Goal: Transaction & Acquisition: Purchase product/service

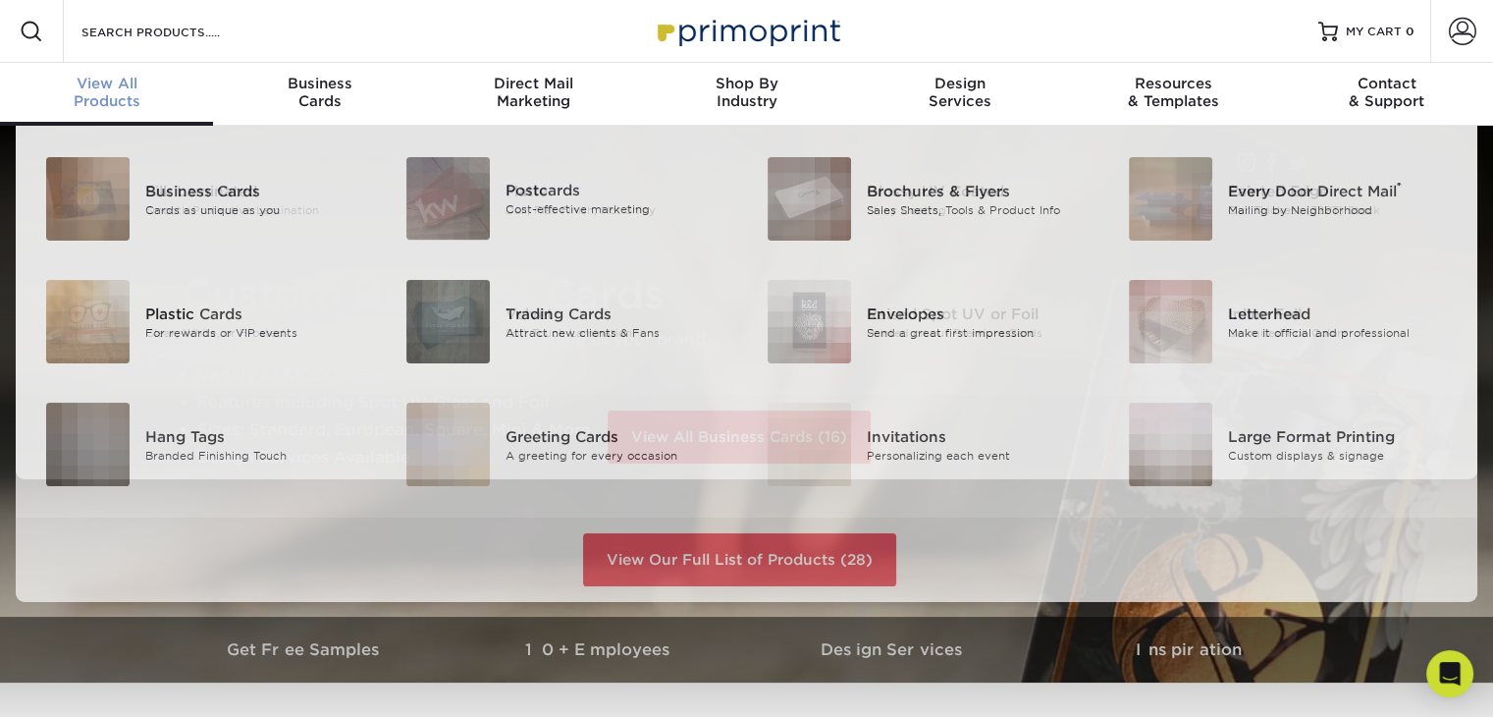
scroll to position [1, 0]
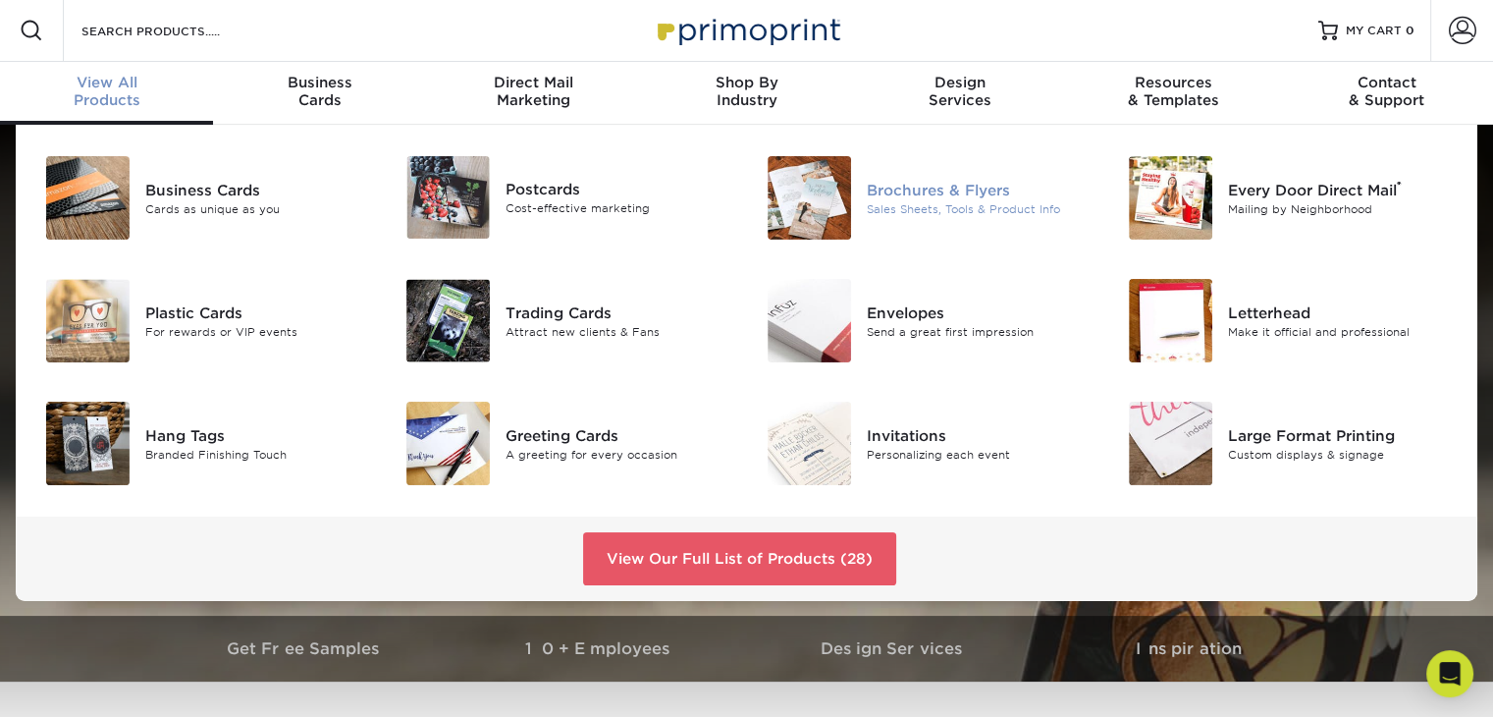
click at [1012, 189] on div "Brochures & Flyers" at bounding box center [980, 190] width 226 height 22
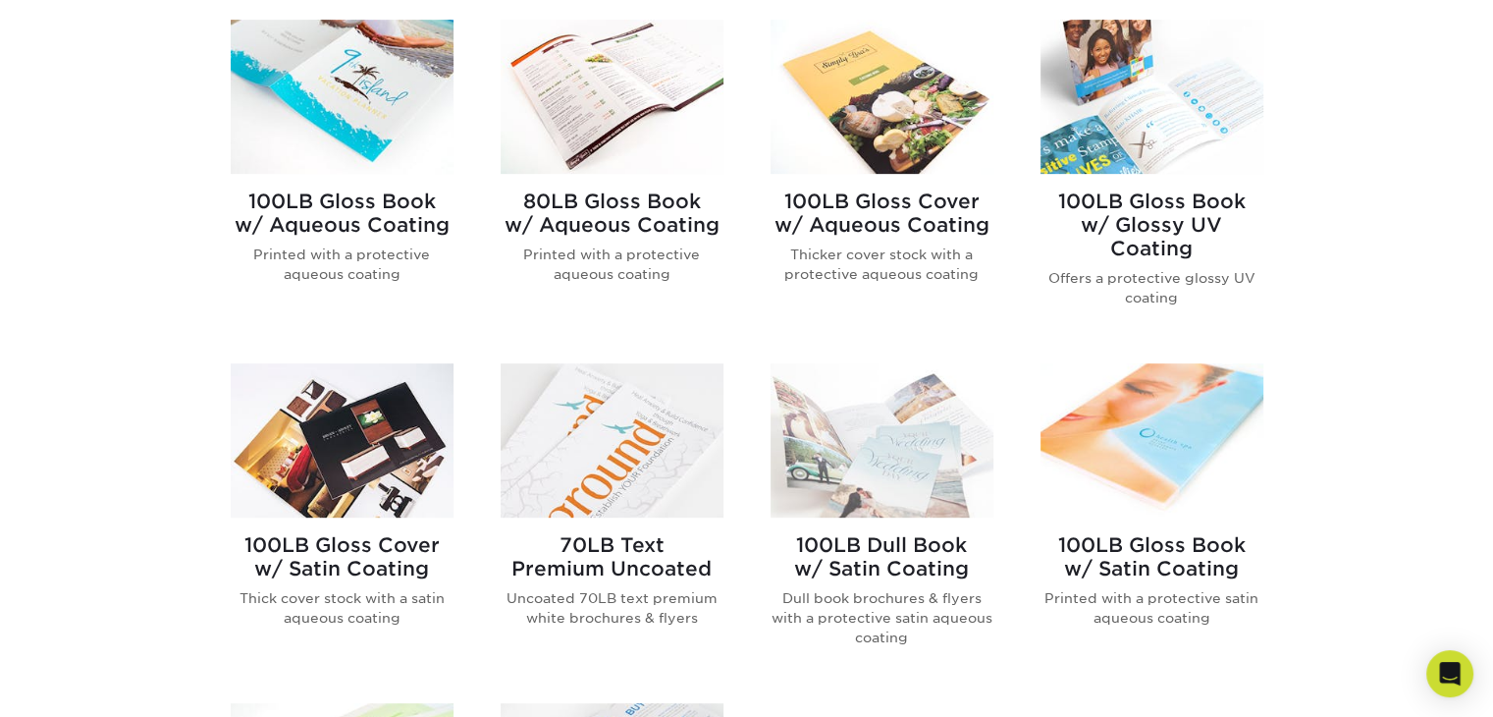
scroll to position [785, 0]
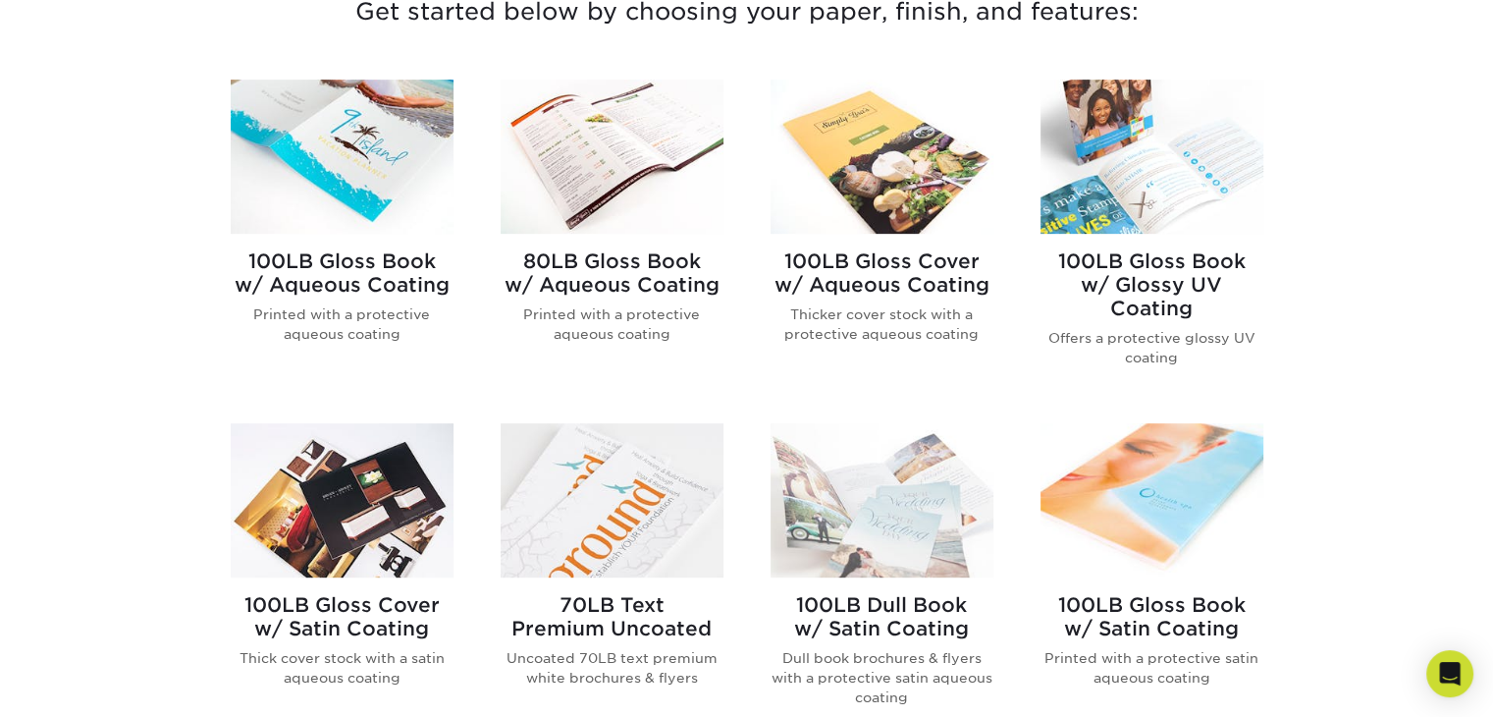
click at [628, 520] on img at bounding box center [612, 500] width 223 height 154
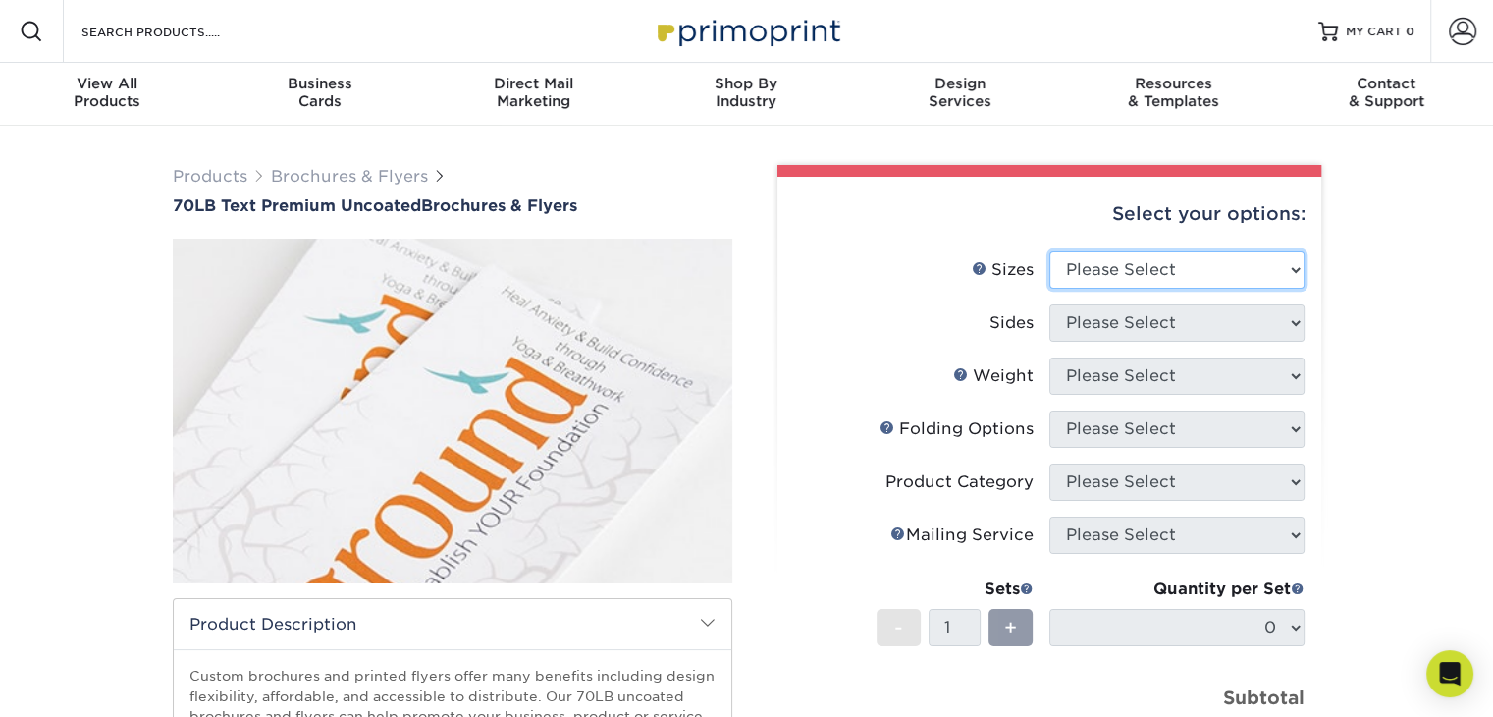
click at [1186, 272] on select "Please Select 3.67" x 8.5" 4" x 6" 4" x 8.5" 4" x 9" 4.25" x 5.5" 4.25" x 11" 5…" at bounding box center [1176, 269] width 255 height 37
select select "4.00x6.00"
click at [1049, 251] on select "Please Select 3.67" x 8.5" 4" x 6" 4" x 8.5" 4" x 9" 4.25" x 5.5" 4.25" x 11" 5…" at bounding box center [1176, 269] width 255 height 37
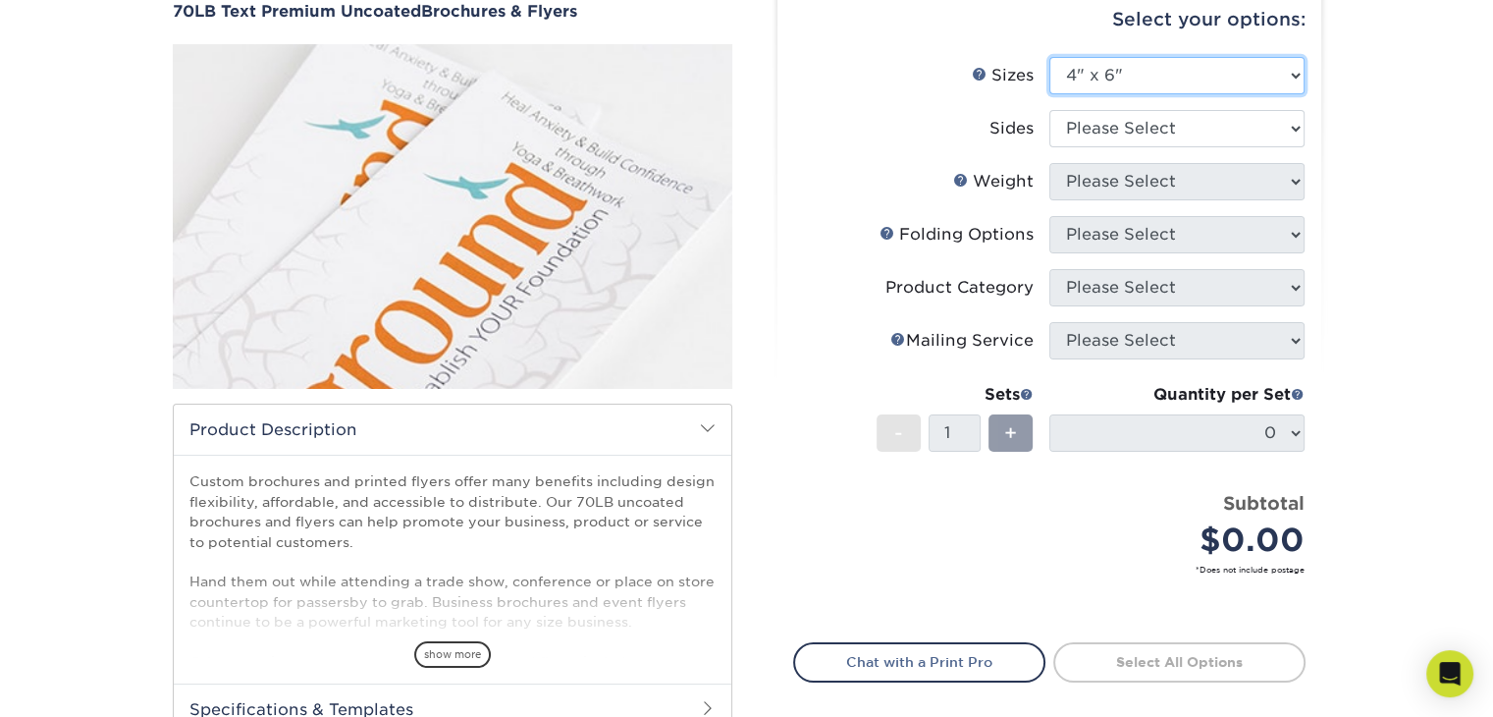
scroll to position [196, 0]
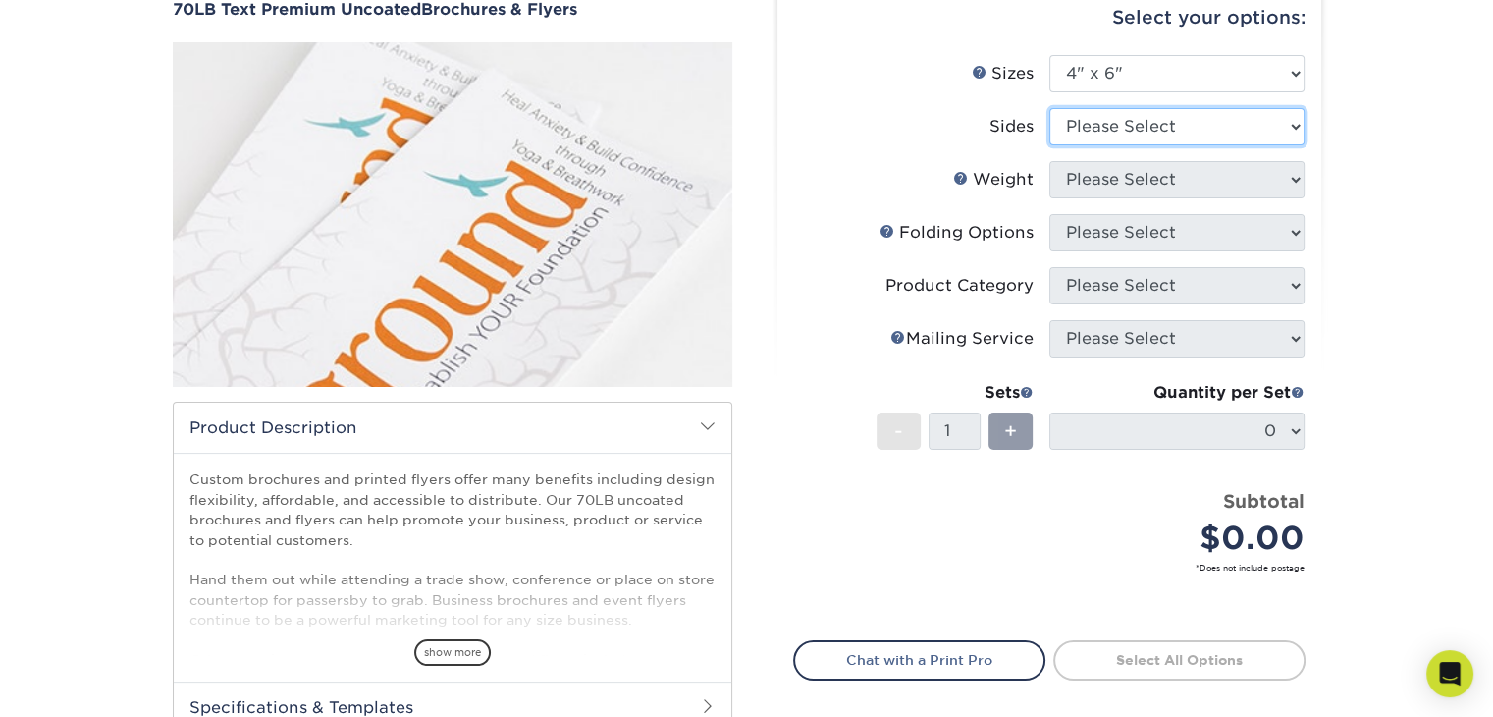
click at [1168, 122] on select "Please Select Print Both Sides Print Front Only" at bounding box center [1176, 126] width 255 height 37
select select "13abbda7-1d64-4f25-8bb2-c179b224825d"
click at [1049, 108] on select "Please Select Print Both Sides Print Front Only" at bounding box center [1176, 126] width 255 height 37
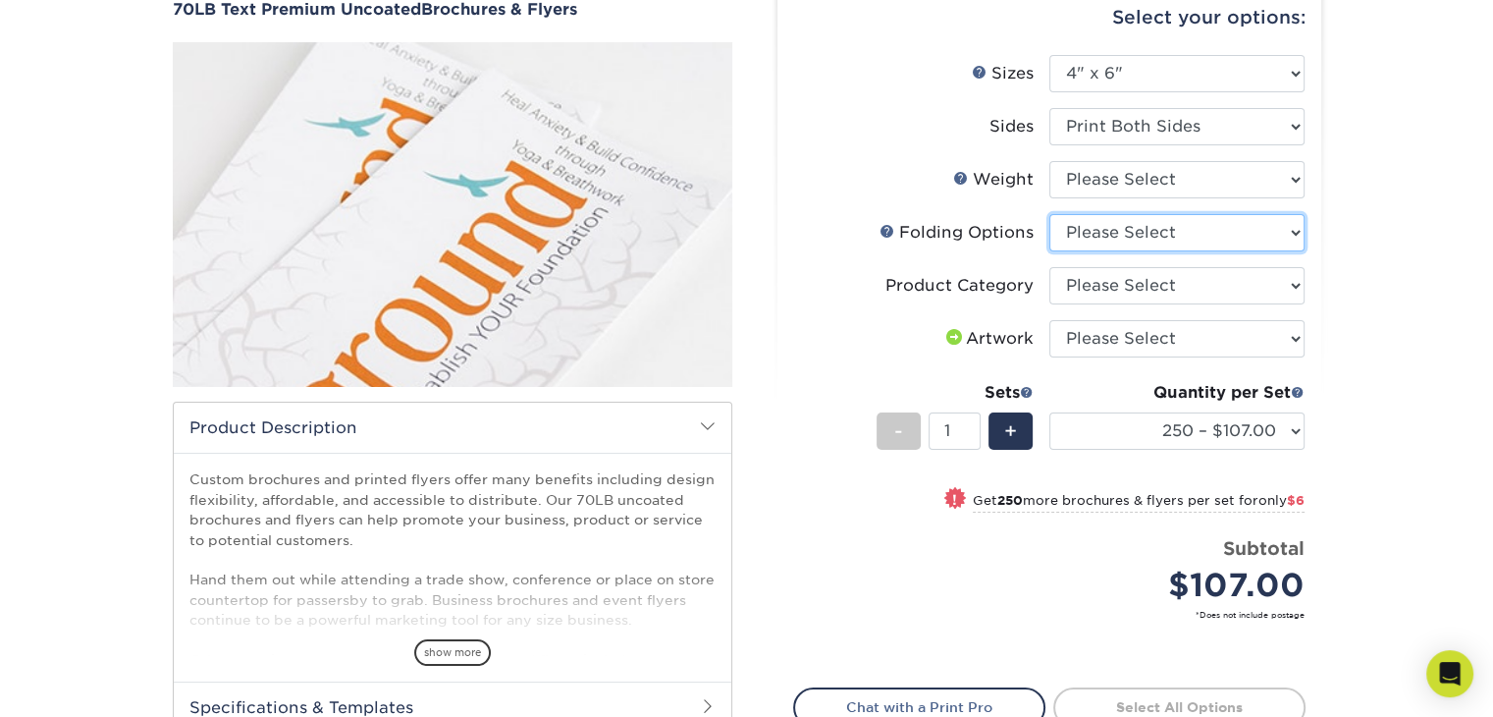
click at [1194, 231] on select "Please Select FLAT - No Folding" at bounding box center [1176, 232] width 255 height 37
click at [1193, 233] on select "Please Select FLAT - No Folding" at bounding box center [1176, 232] width 255 height 37
click at [1193, 234] on select "Please Select FLAT - No Folding" at bounding box center [1176, 232] width 255 height 37
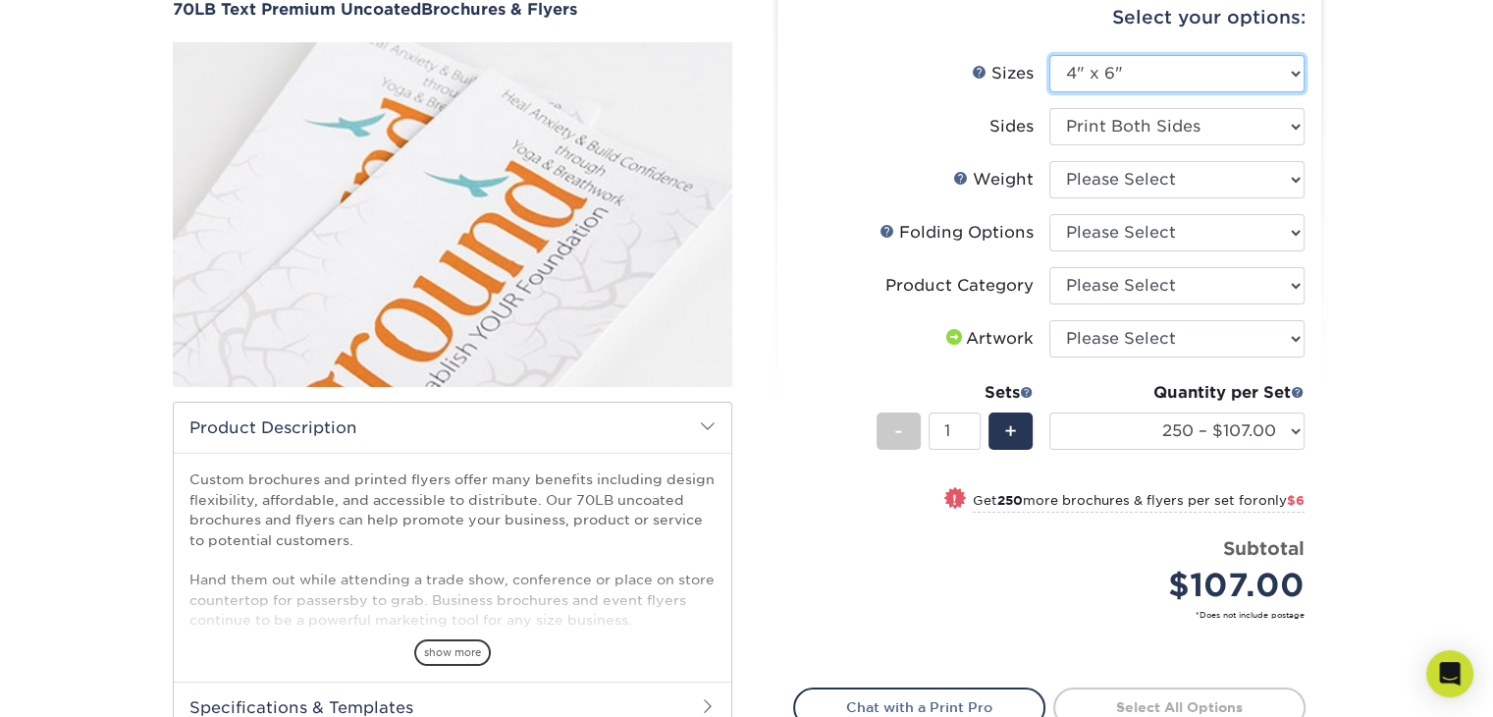
click at [1170, 78] on select "Please Select 3.67" x 8.5" 4" x 6" 4" x 8.5" 4" x 9" 4.25" x 5.5" 4.25" x 11" 5…" at bounding box center [1176, 73] width 255 height 37
select select "8.00x10.00"
click at [1049, 55] on select "Please Select 3.67" x 8.5" 4" x 6" 4" x 8.5" 4" x 9" 4.25" x 5.5" 4.25" x 11" 5…" at bounding box center [1176, 73] width 255 height 37
select select "-1"
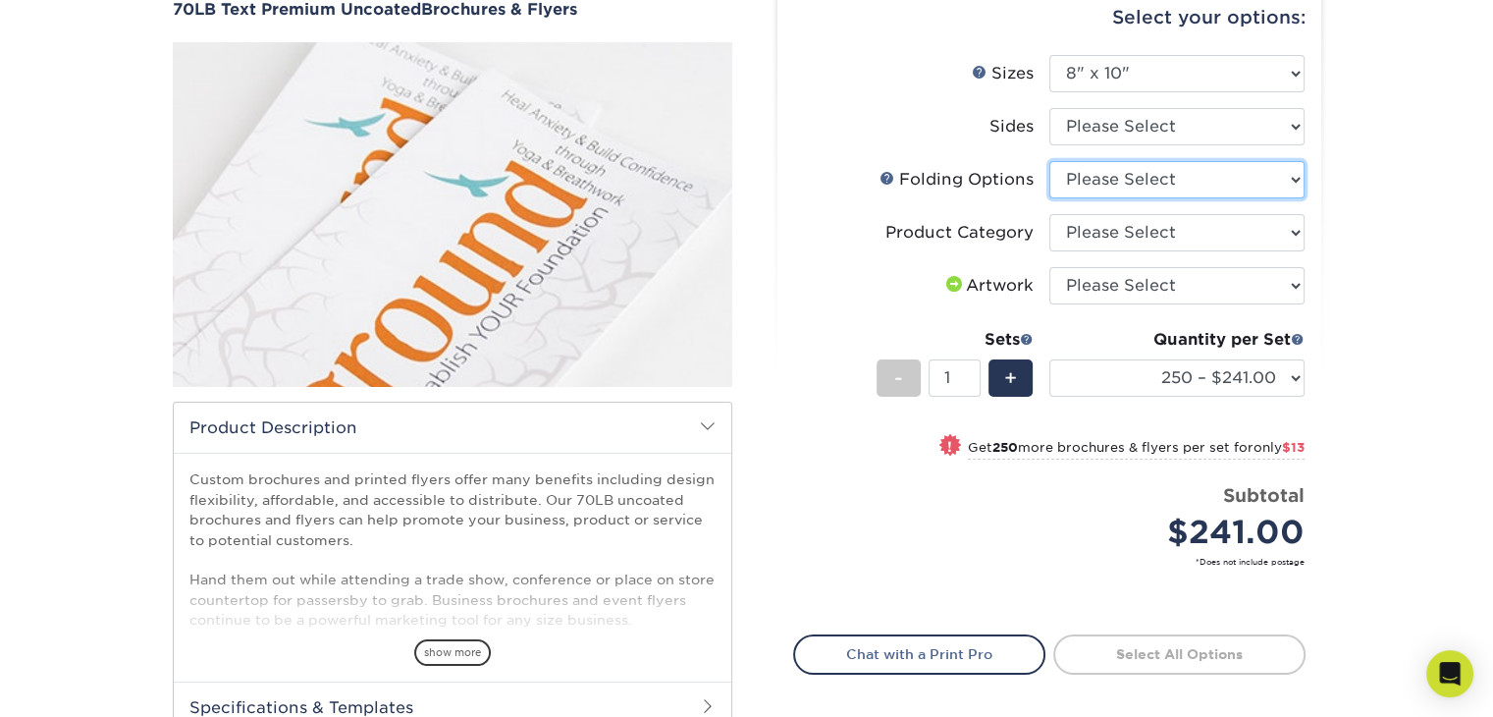
click at [1166, 181] on select "Please Select FLAT - No Folding Accordion Fold Half-Fold (Vertical) Half-Fold (…" at bounding box center [1176, 179] width 255 height 37
select select "41d01b8e-0fd0-4823-b52a-6ef529da6a9f"
click at [1049, 161] on select "Please Select FLAT - No Folding Accordion Fold Half-Fold (Vertical) Half-Fold (…" at bounding box center [1176, 179] width 255 height 37
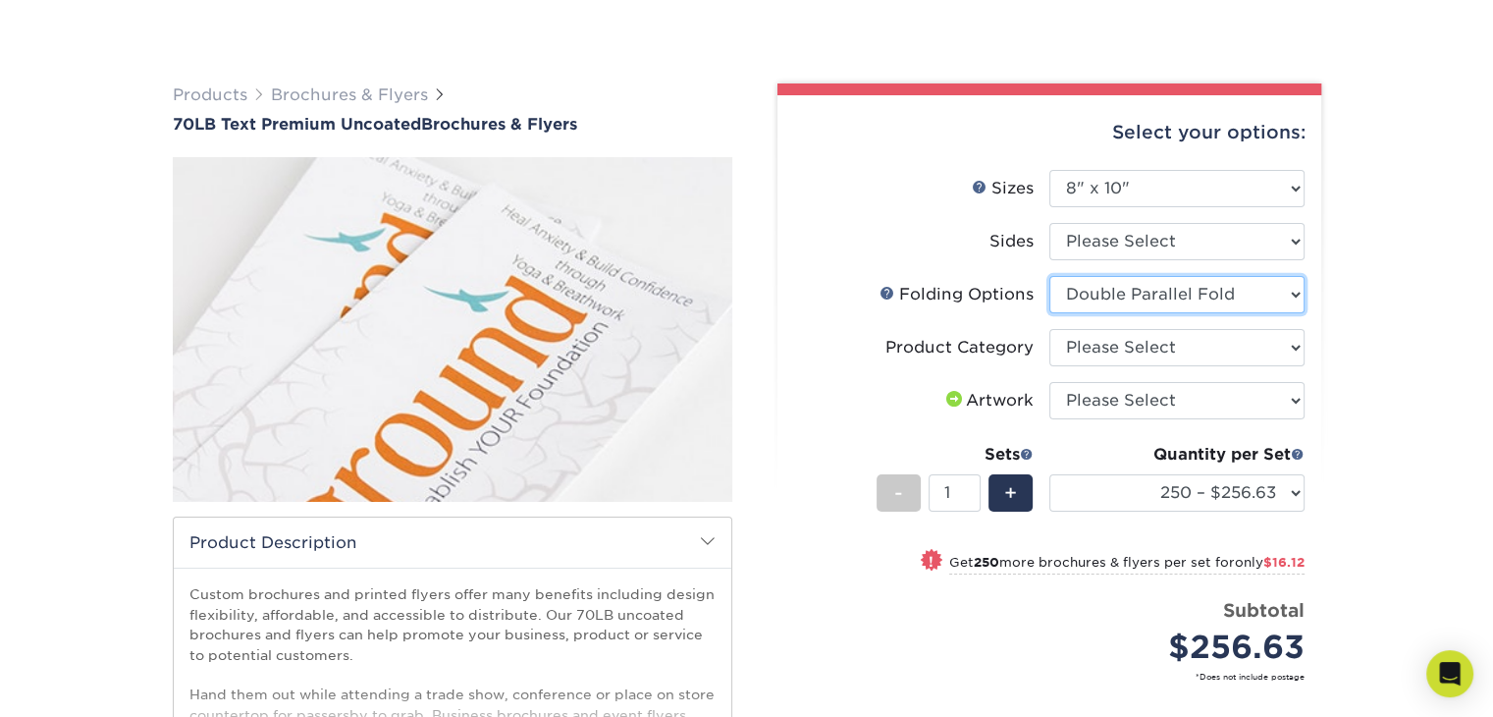
scroll to position [0, 0]
